Goal: Task Accomplishment & Management: Manage account settings

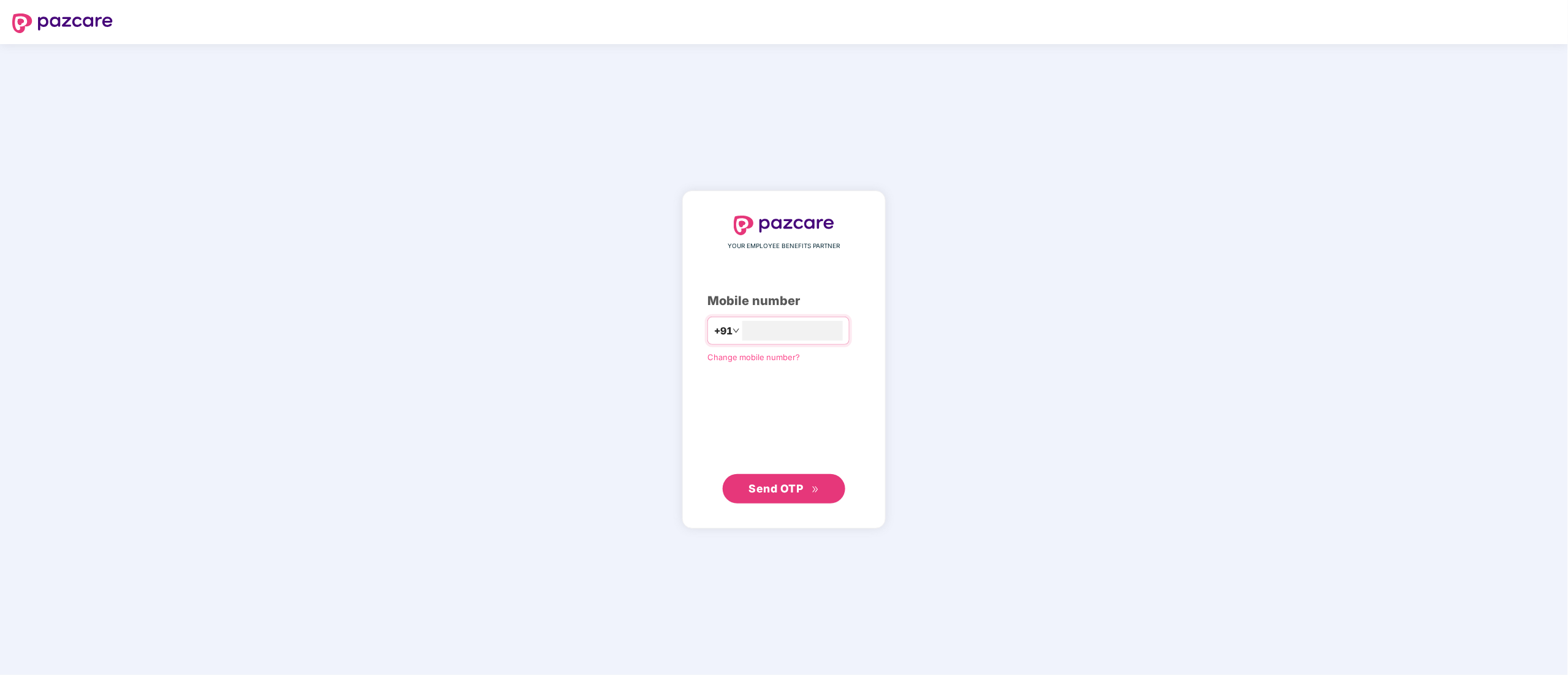
type input "**********"
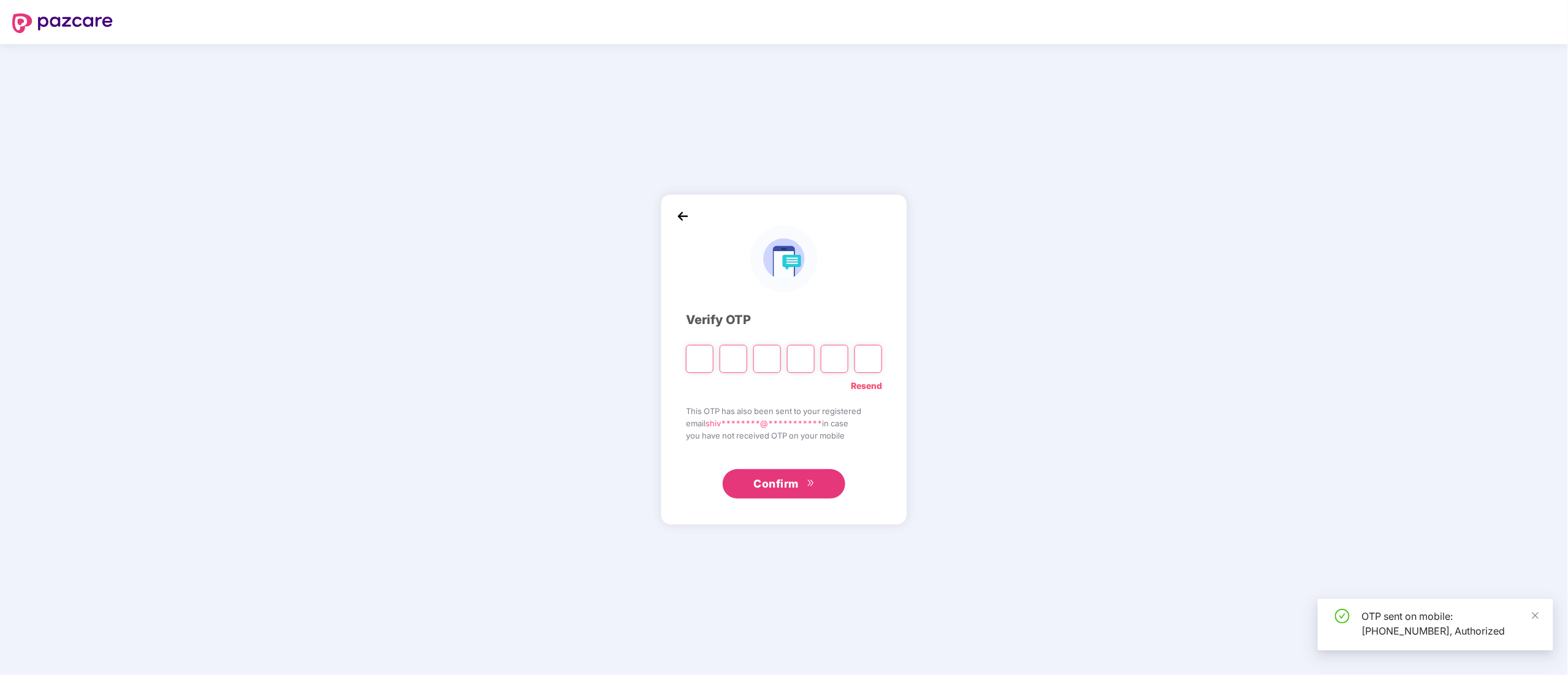
type input "*"
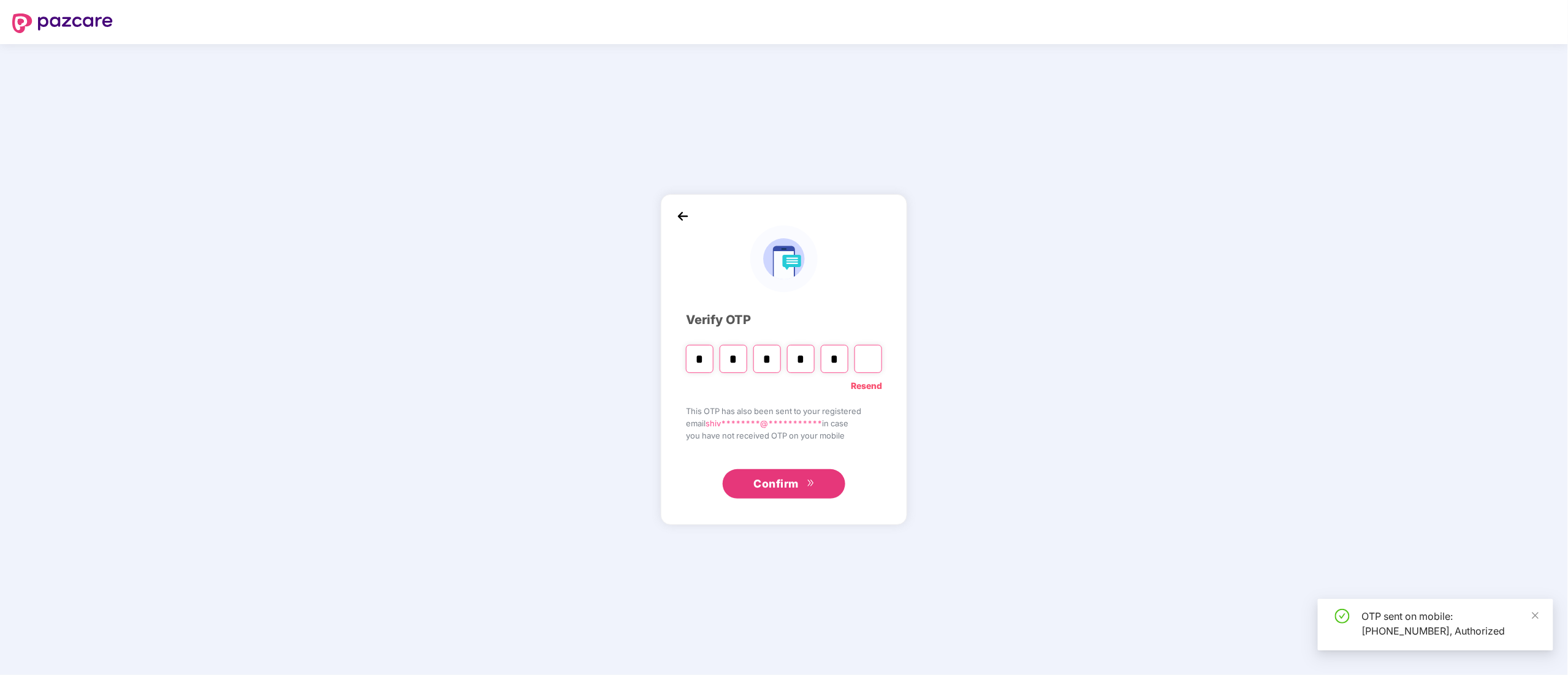
type input "*"
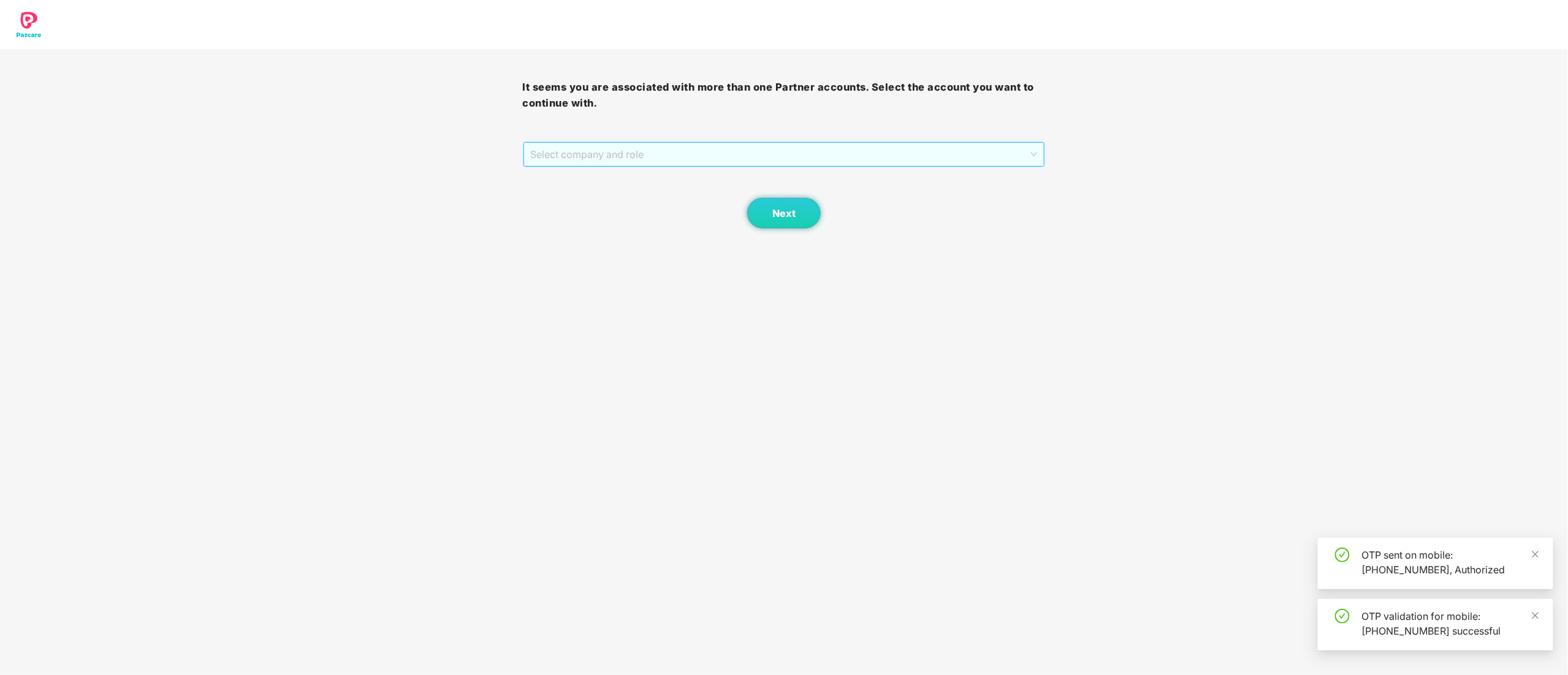
click at [591, 156] on span "Select company and role" at bounding box center [784, 154] width 507 height 23
click at [603, 196] on div "Pazcare - CUSTOMER_SUCCESS" at bounding box center [785, 199] width 508 height 13
click at [808, 218] on button "Next" at bounding box center [784, 213] width 73 height 31
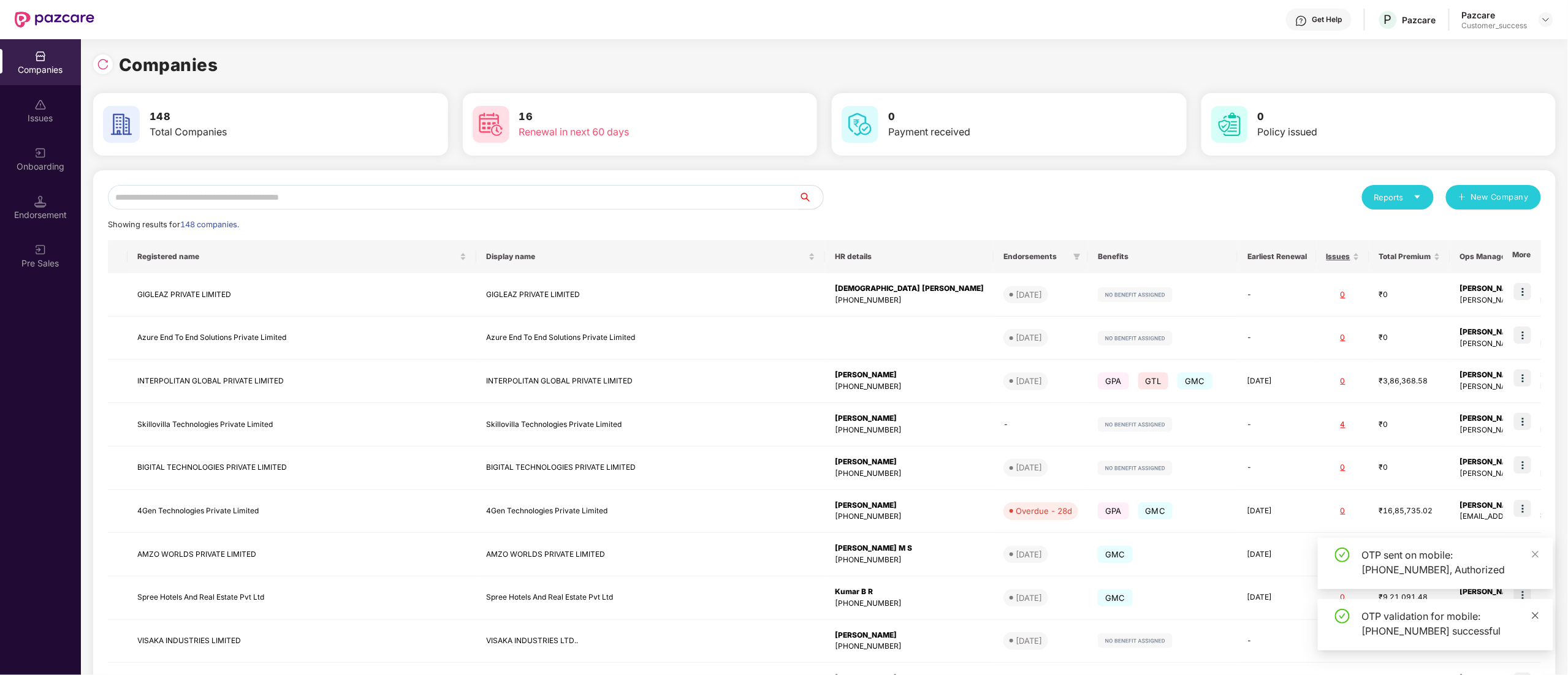
click at [1535, 614] on icon "close" at bounding box center [1535, 615] width 8 height 8
click at [102, 65] on img at bounding box center [103, 64] width 12 height 12
click at [241, 196] on input "text" at bounding box center [453, 197] width 691 height 25
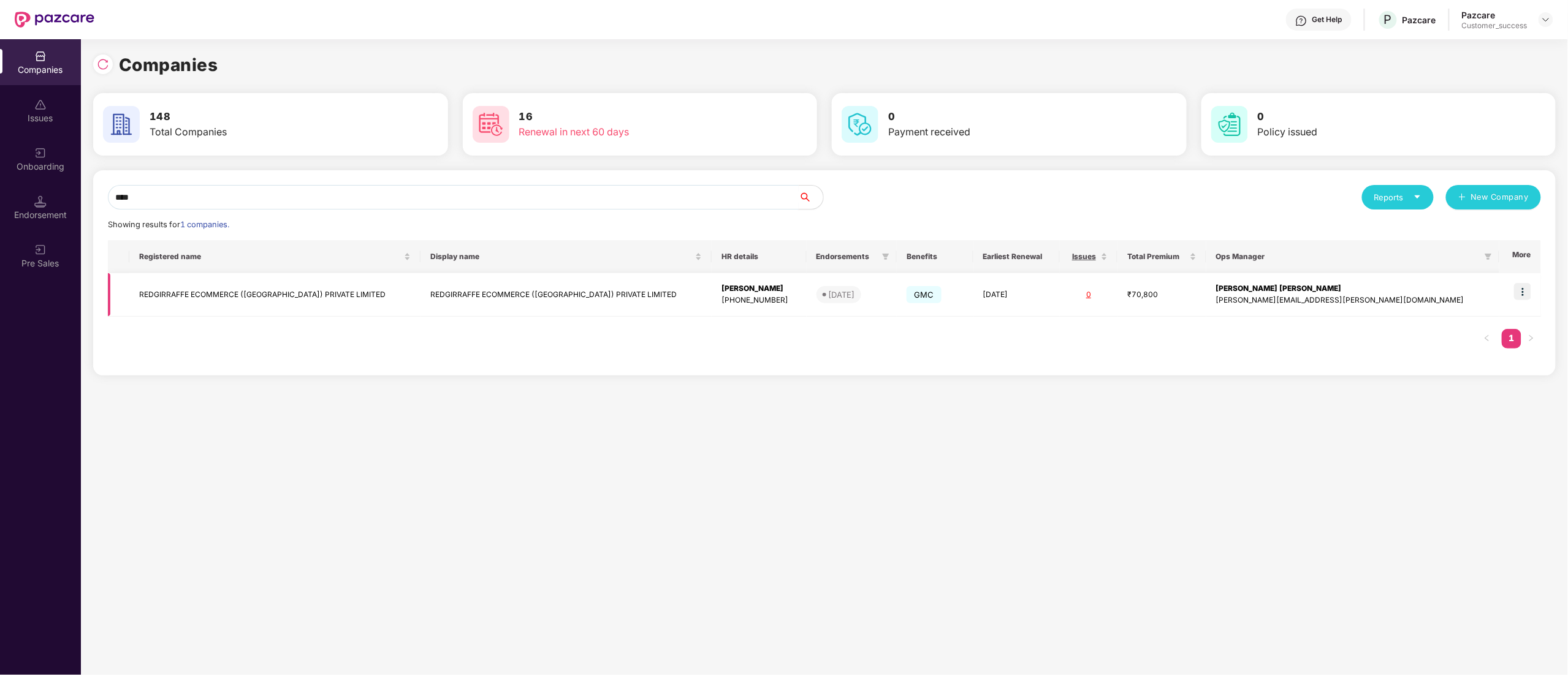
type input "****"
click at [1523, 287] on img at bounding box center [1522, 291] width 17 height 17
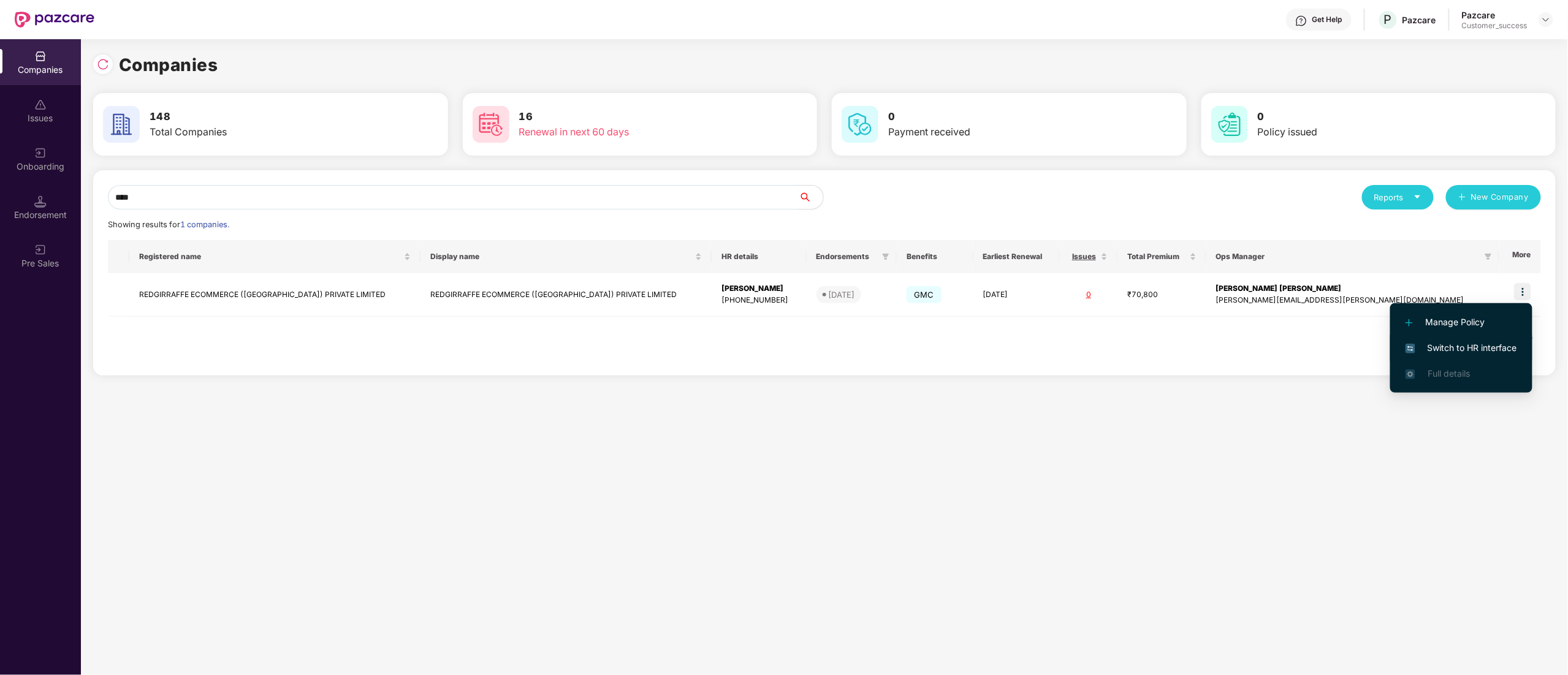
click at [1482, 346] on span "Switch to HR interface" at bounding box center [1461, 348] width 111 height 13
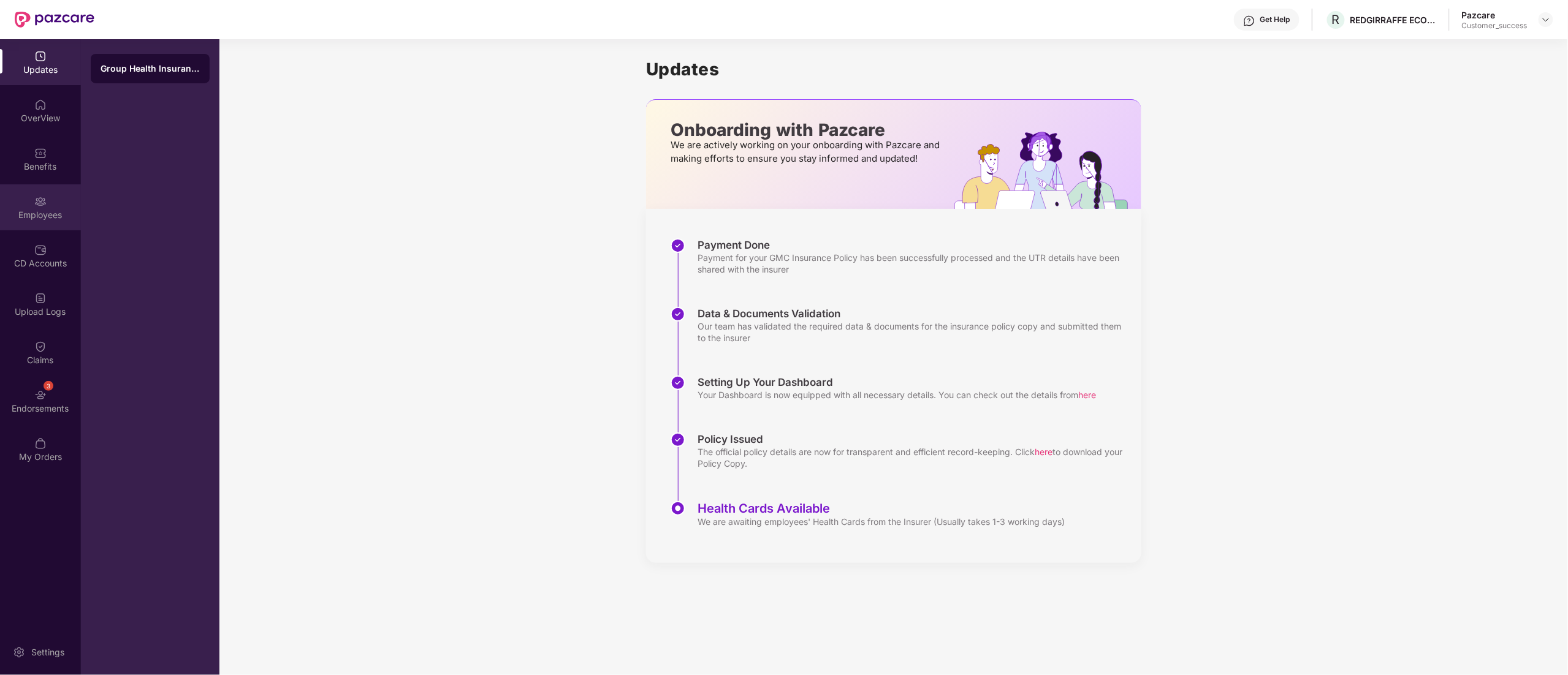
click at [40, 206] on img at bounding box center [40, 202] width 12 height 12
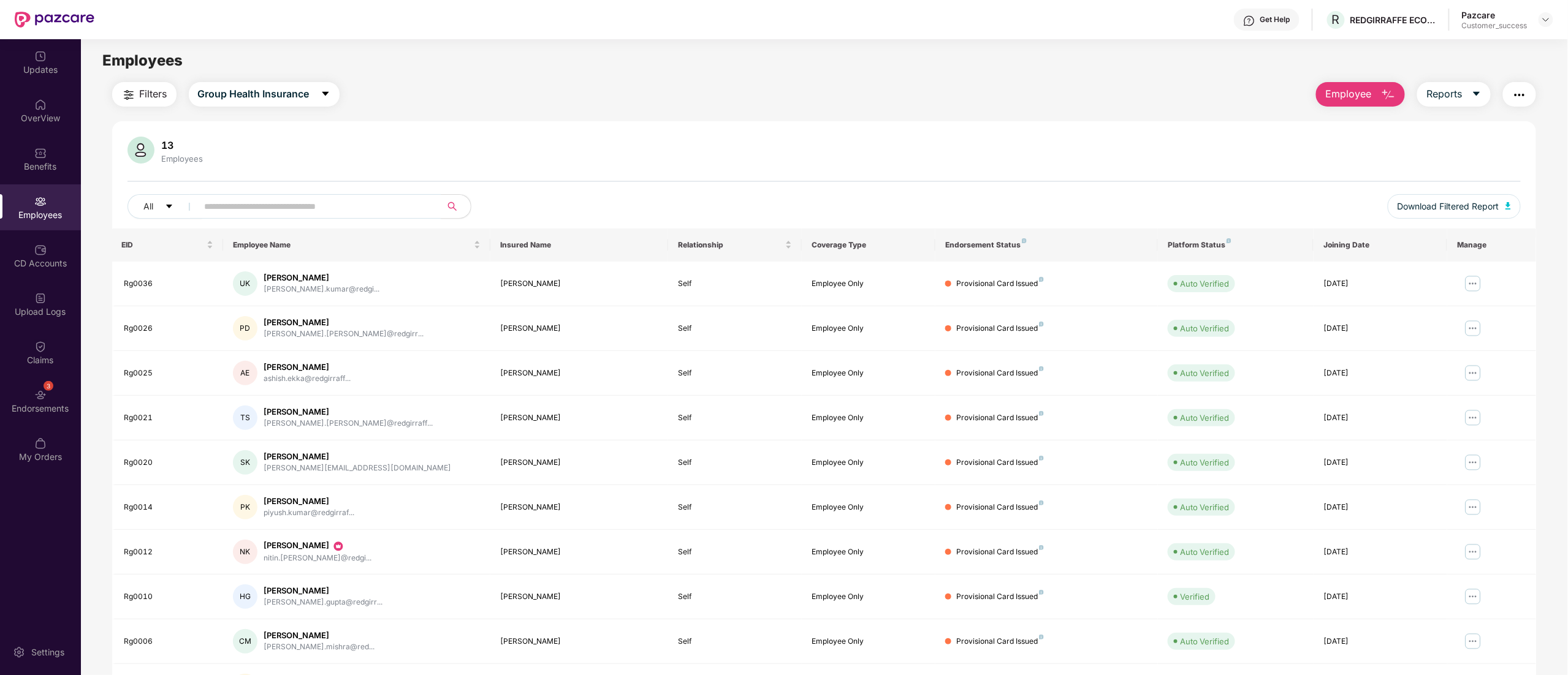
click at [1519, 94] on img "button" at bounding box center [1519, 95] width 15 height 15
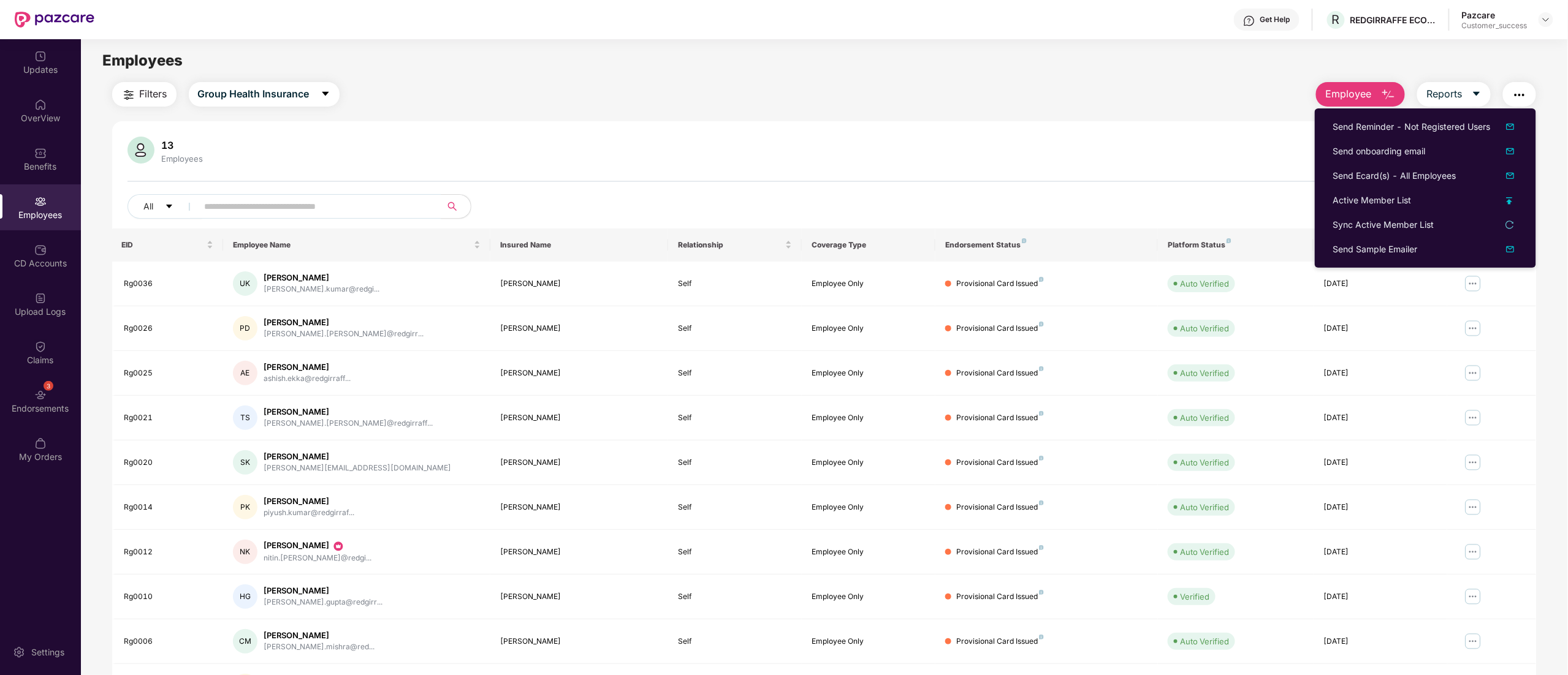
click at [537, 163] on div "13 Employees" at bounding box center [825, 151] width 1394 height 29
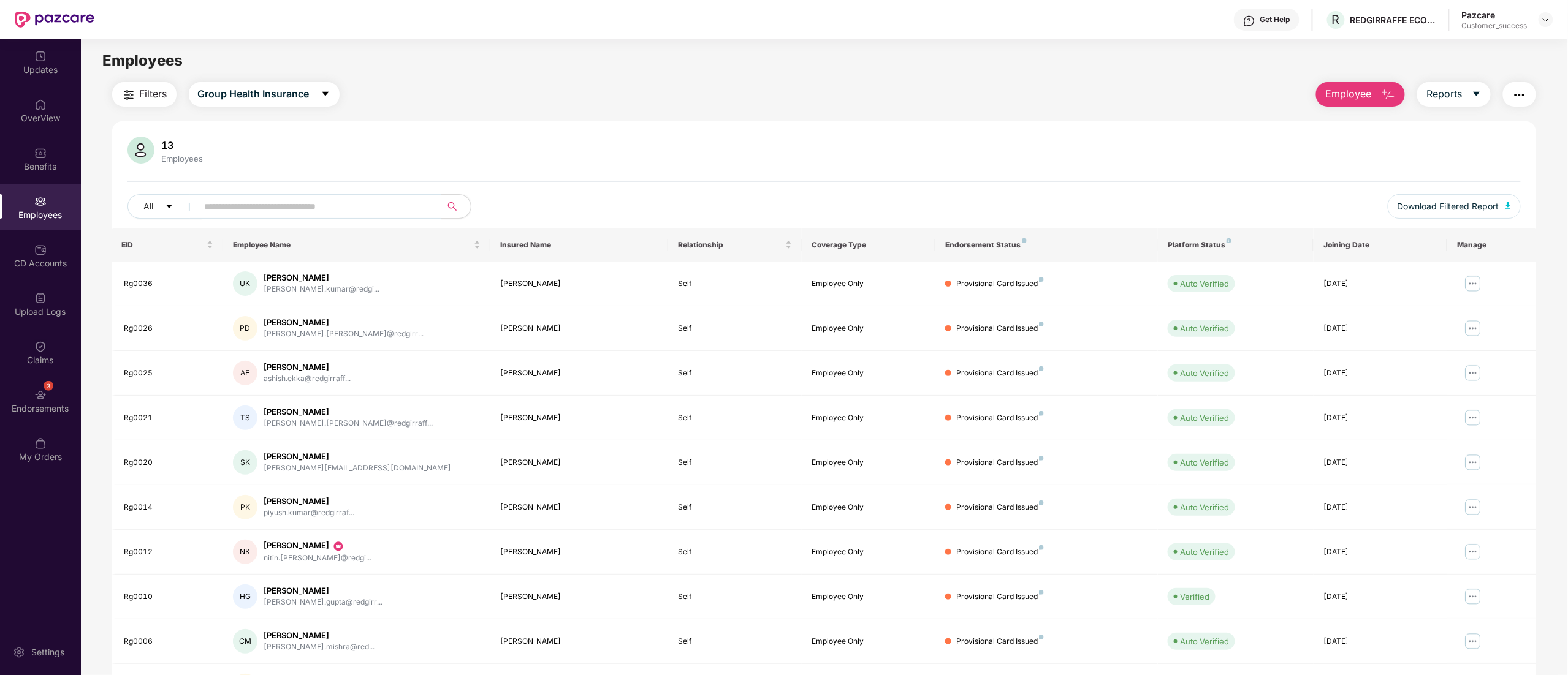
drag, startPoint x: 1511, startPoint y: 98, endPoint x: 1518, endPoint y: 105, distance: 9.9
click at [1513, 97] on button "button" at bounding box center [1519, 94] width 33 height 25
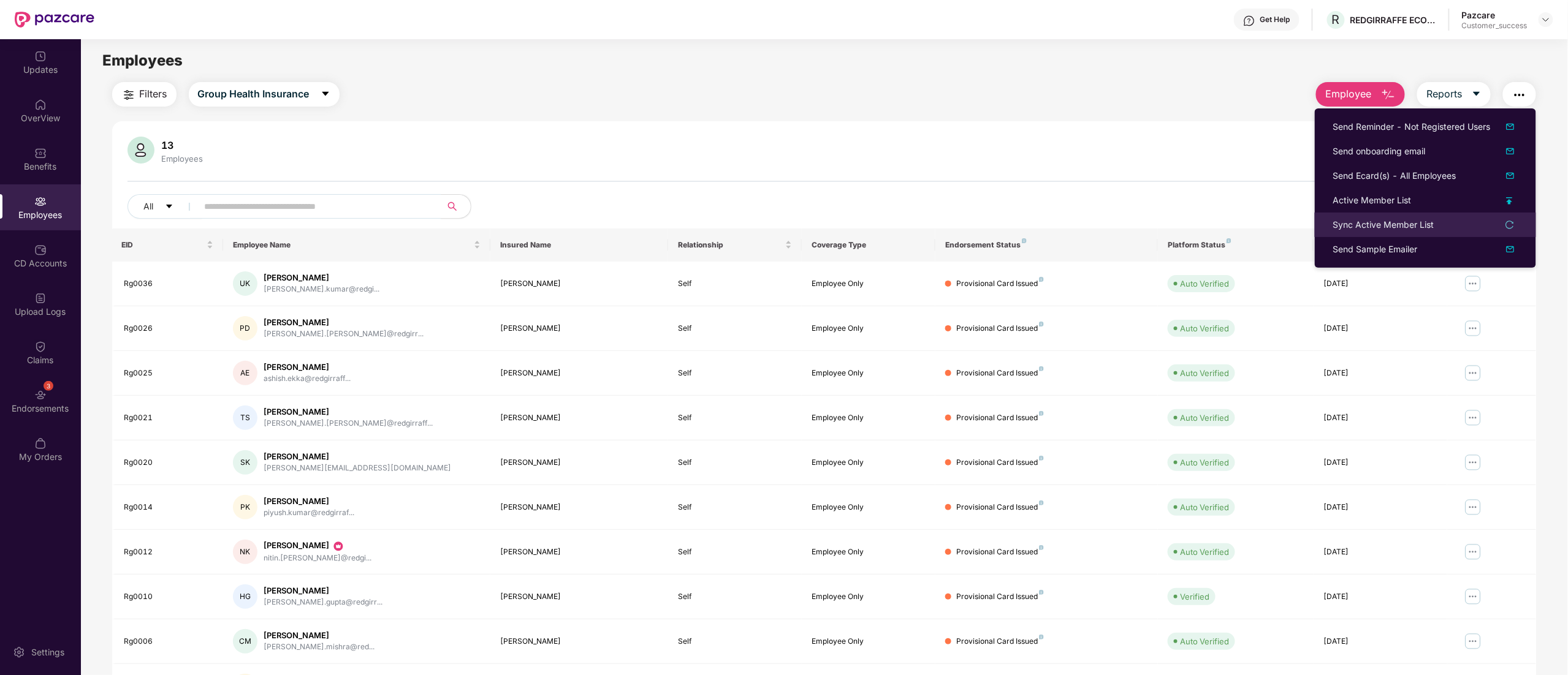
click at [1366, 220] on div "Sync Active Member List" at bounding box center [1383, 225] width 101 height 13
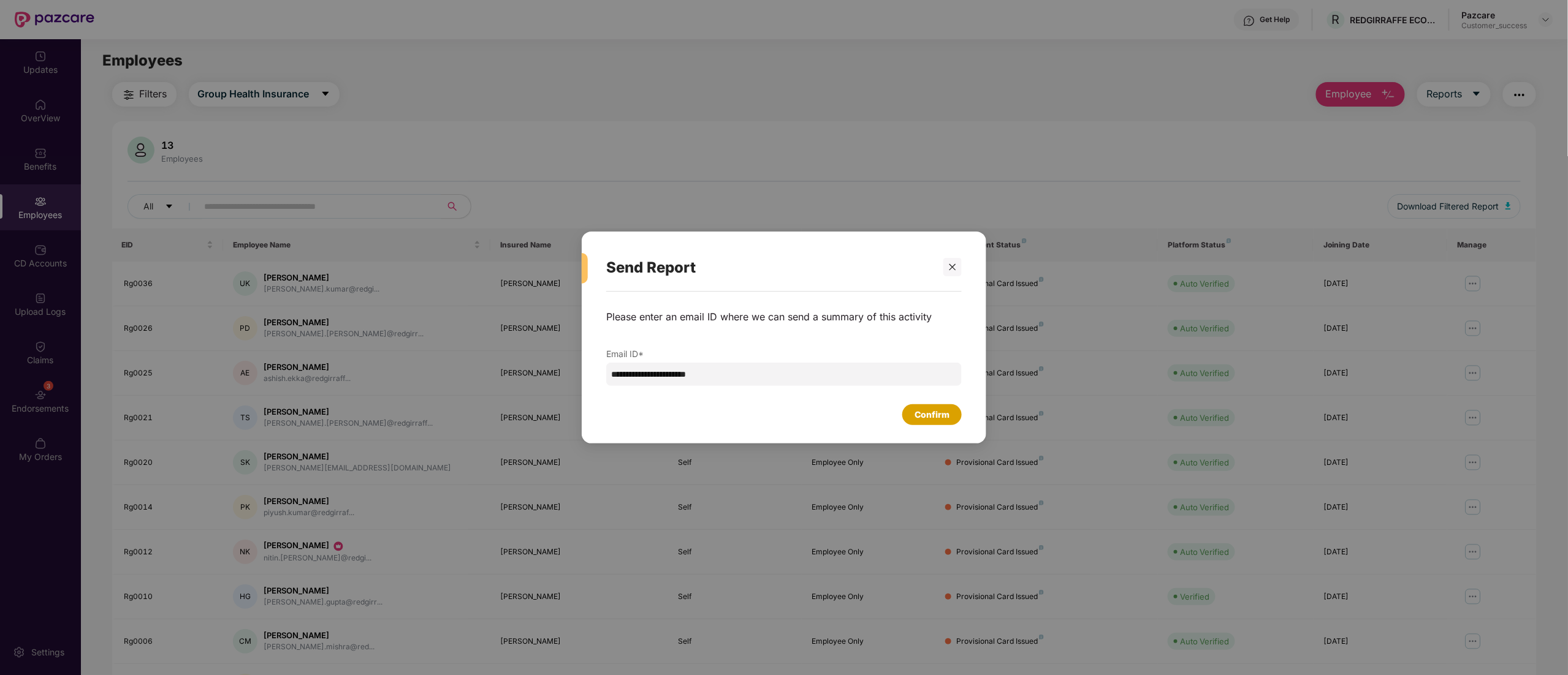
click at [935, 421] on div "Confirm" at bounding box center [932, 415] width 35 height 13
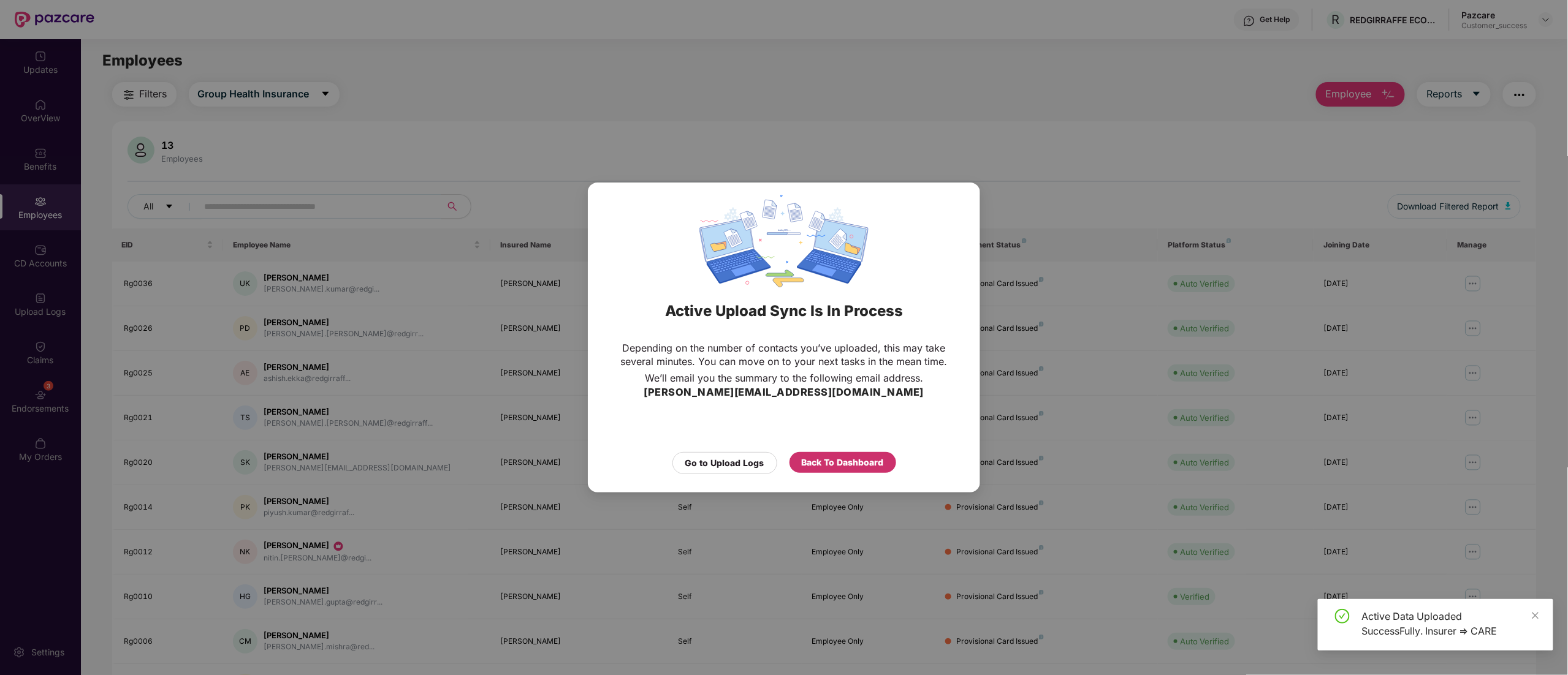
click at [855, 463] on div "Back To Dashboard" at bounding box center [843, 463] width 82 height 13
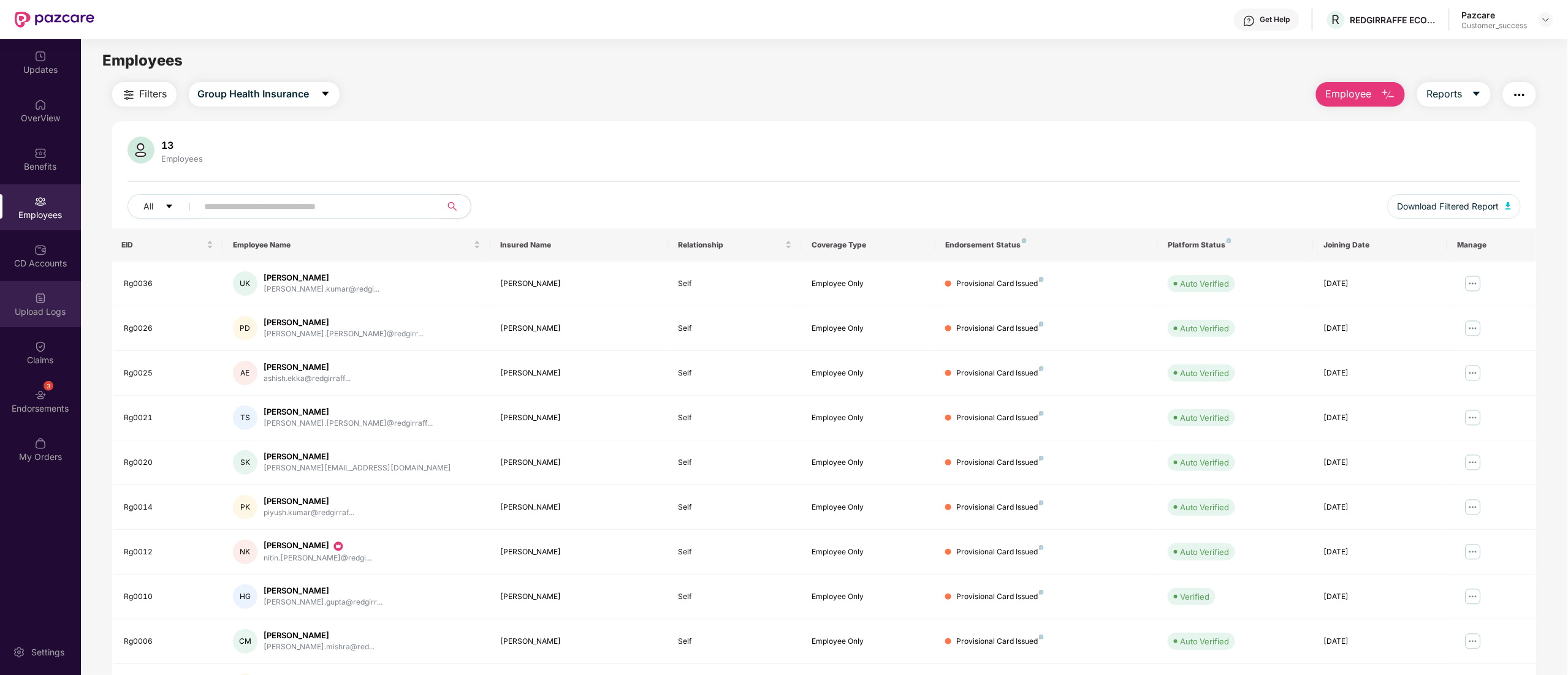
click at [28, 300] on div "Upload Logs" at bounding box center [40, 305] width 81 height 46
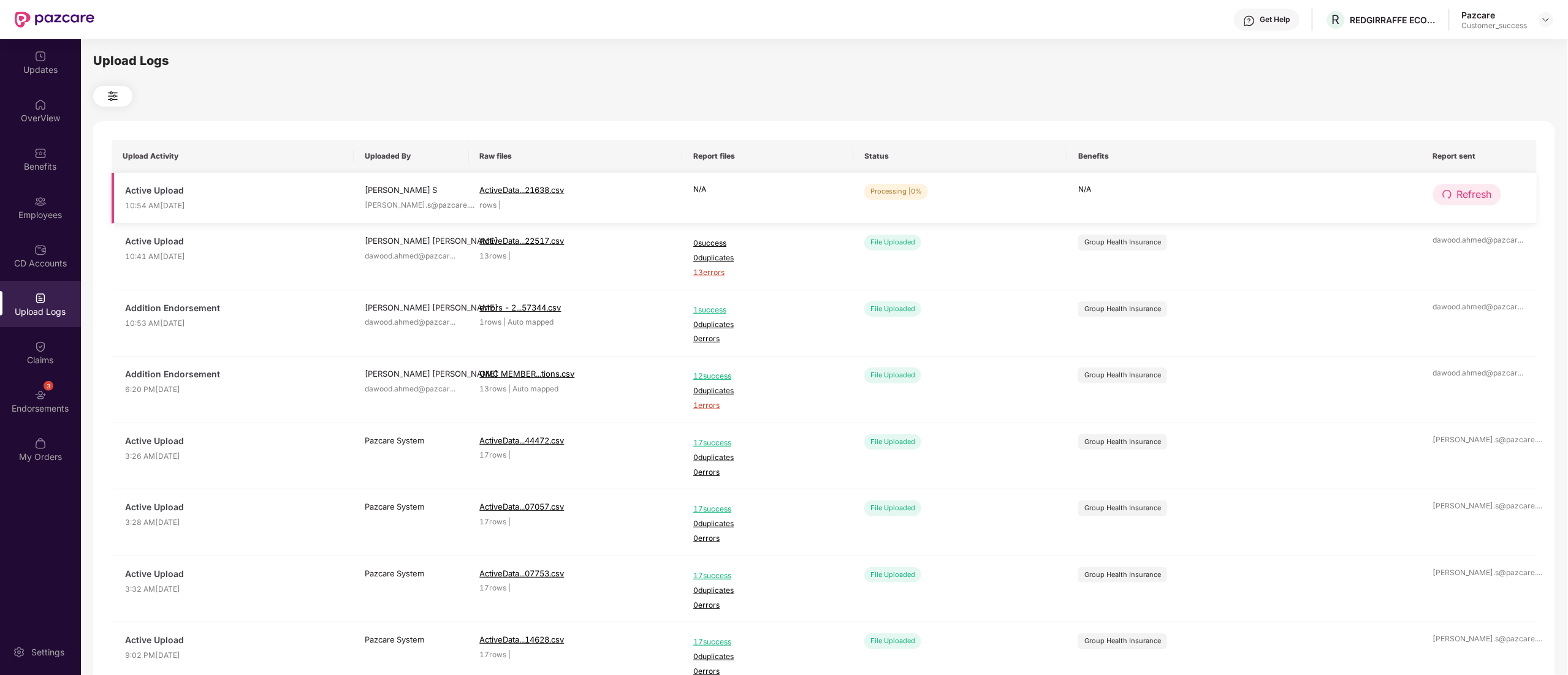
click at [1472, 189] on span "Refresh" at bounding box center [1475, 194] width 35 height 16
click at [1472, 189] on span "Refresh" at bounding box center [1475, 194] width 35 height 16
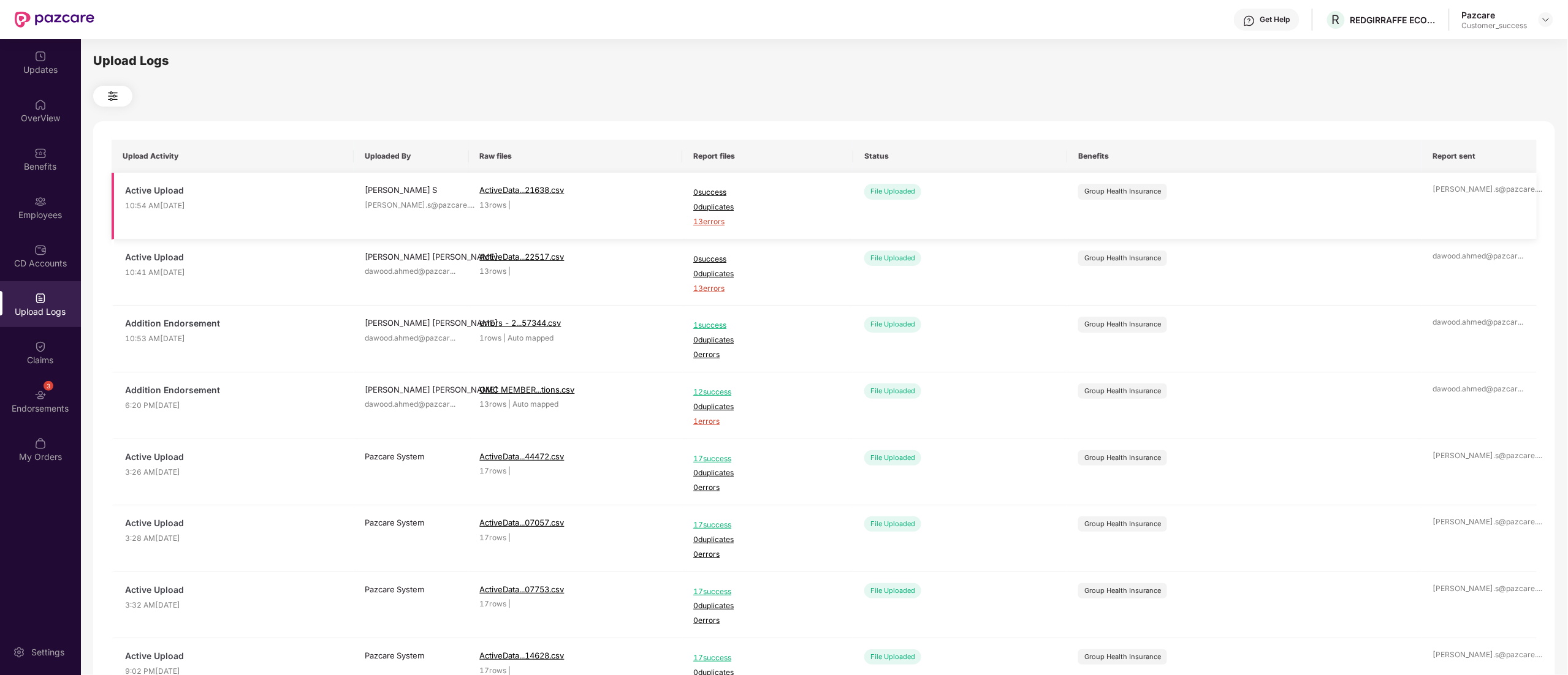
click at [721, 222] on span "13 errors" at bounding box center [767, 223] width 149 height 12
drag, startPoint x: 1212, startPoint y: 97, endPoint x: 1336, endPoint y: 46, distance: 134.1
click at [1212, 97] on div at bounding box center [824, 96] width 1462 height 21
click at [1349, 49] on div "REDGIRRAFFE ECOMMERCE (INDIA) PRIVATE LIMITED" at bounding box center [1401, 53] width 153 height 39
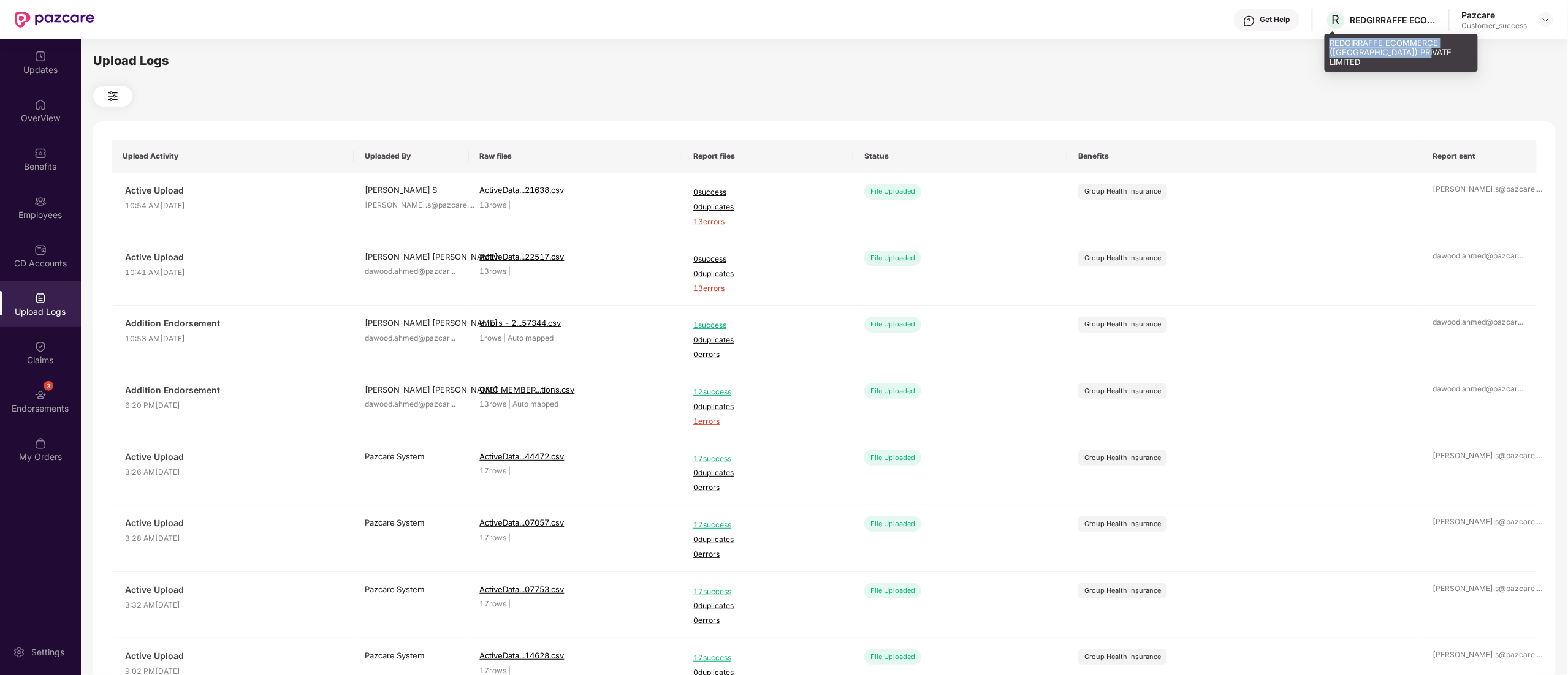
click at [1349, 49] on div "REDGIRRAFFE ECOMMERCE (INDIA) PRIVATE LIMITED" at bounding box center [1401, 53] width 153 height 39
copy div "REDGIRRAFFE ECOMMERCE (INDIA) PRIVATE LIMITED"
click at [42, 188] on div "Employees" at bounding box center [40, 208] width 81 height 46
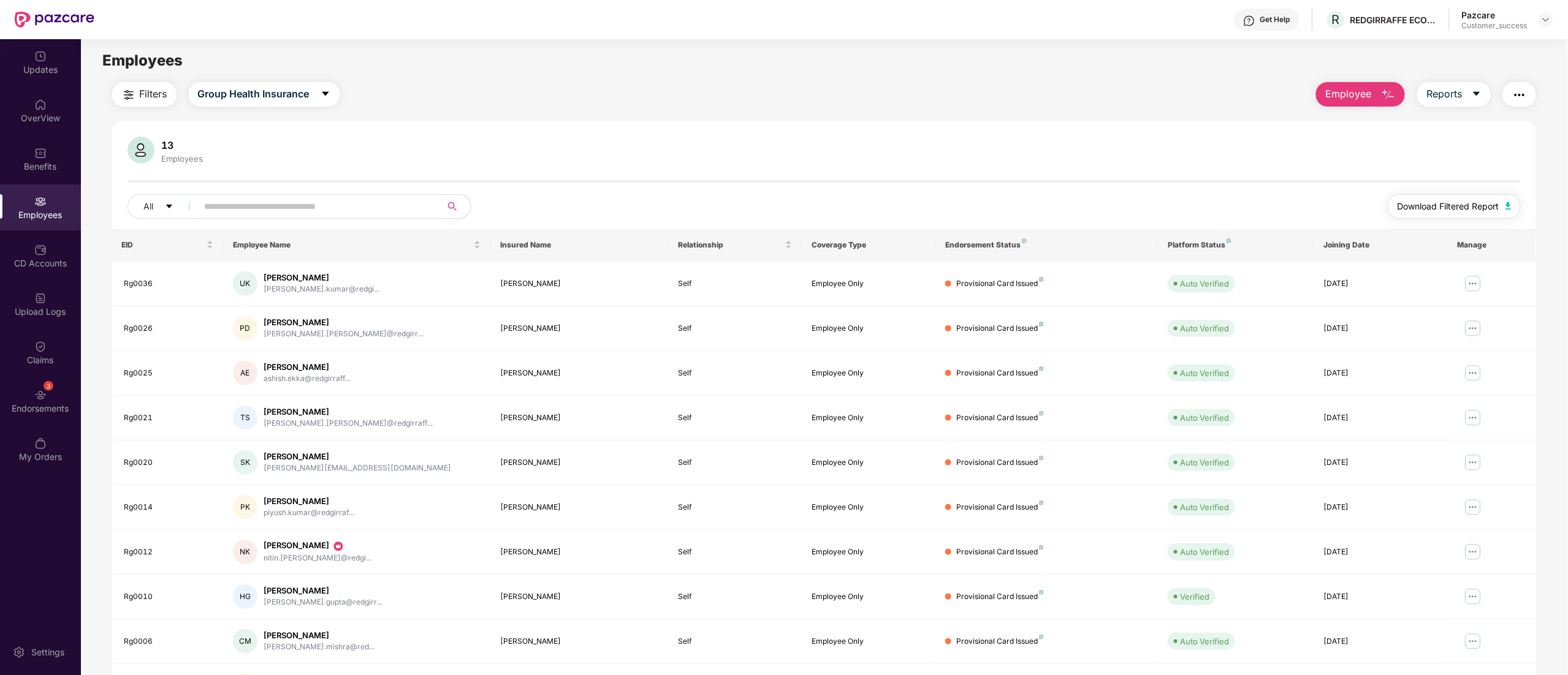
click at [1475, 211] on span "Download Filtered Report" at bounding box center [1448, 207] width 102 height 13
click at [704, 379] on div "Self" at bounding box center [735, 373] width 114 height 12
click at [704, 419] on div "Self" at bounding box center [735, 418] width 114 height 12
click at [1541, 19] on img at bounding box center [1546, 19] width 10 height 10
click at [1459, 42] on div "Switch to partner view" at bounding box center [1488, 49] width 159 height 24
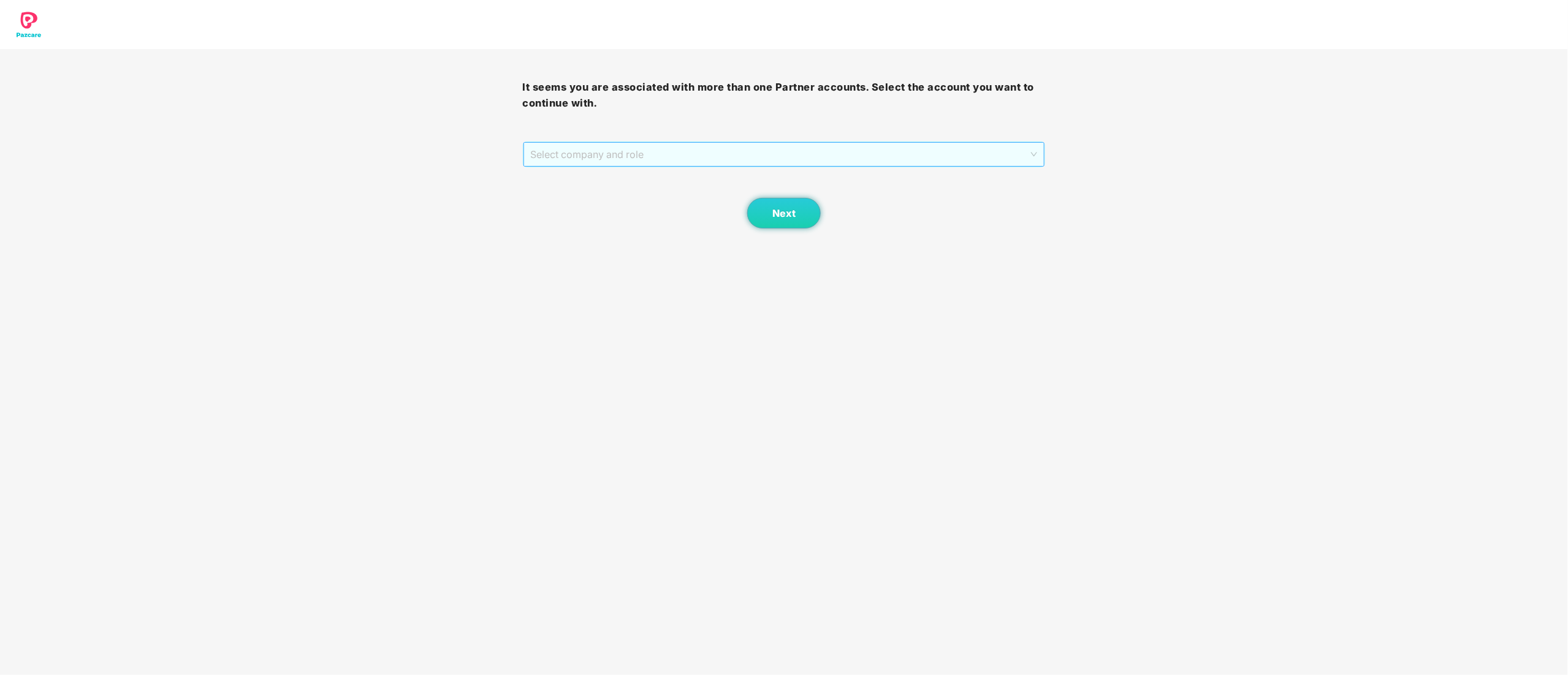
drag, startPoint x: 653, startPoint y: 154, endPoint x: 596, endPoint y: 193, distance: 69.1
click at [653, 155] on span "Select company and role" at bounding box center [784, 154] width 507 height 23
click at [576, 200] on div "Pazcare - CUSTOMER_SUCCESS" at bounding box center [785, 199] width 508 height 13
click at [770, 214] on button "Next" at bounding box center [784, 213] width 73 height 31
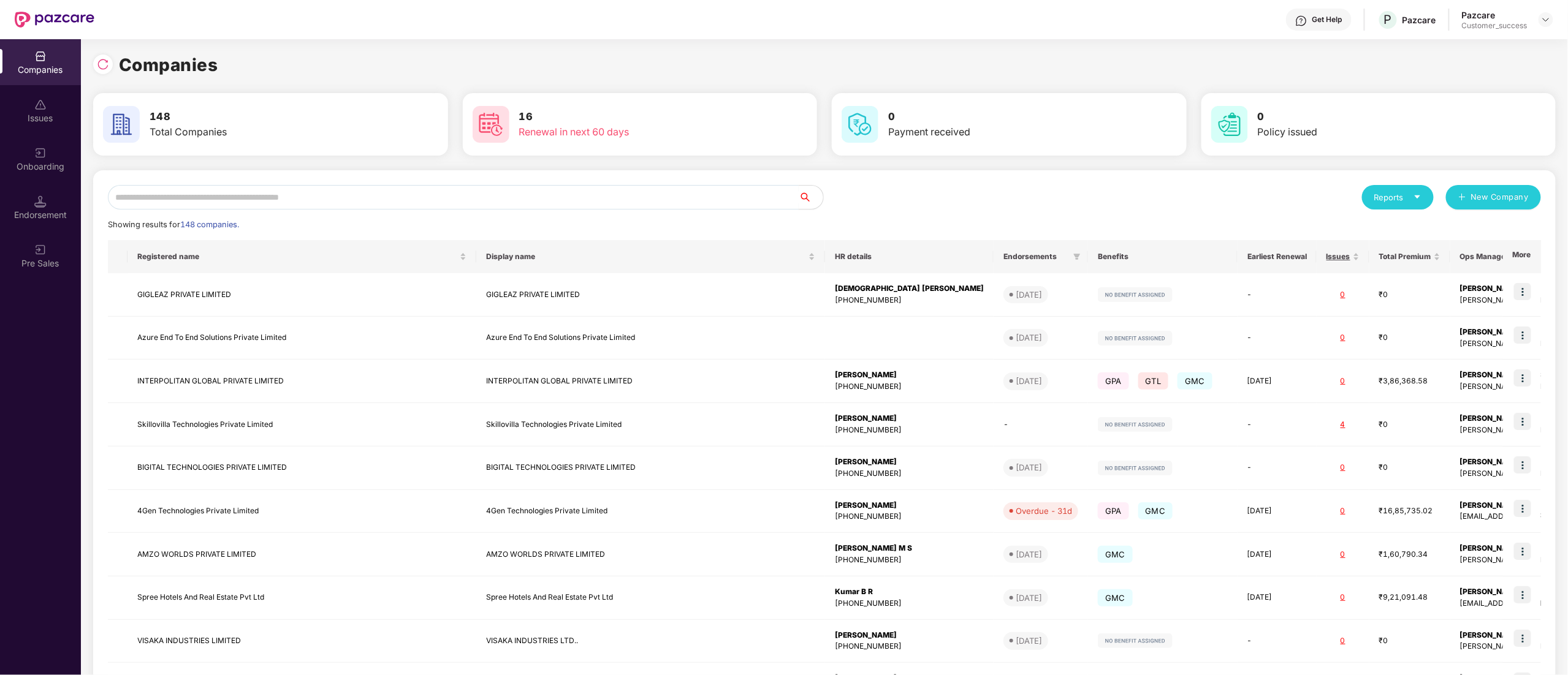
click at [169, 200] on input "text" at bounding box center [453, 197] width 691 height 25
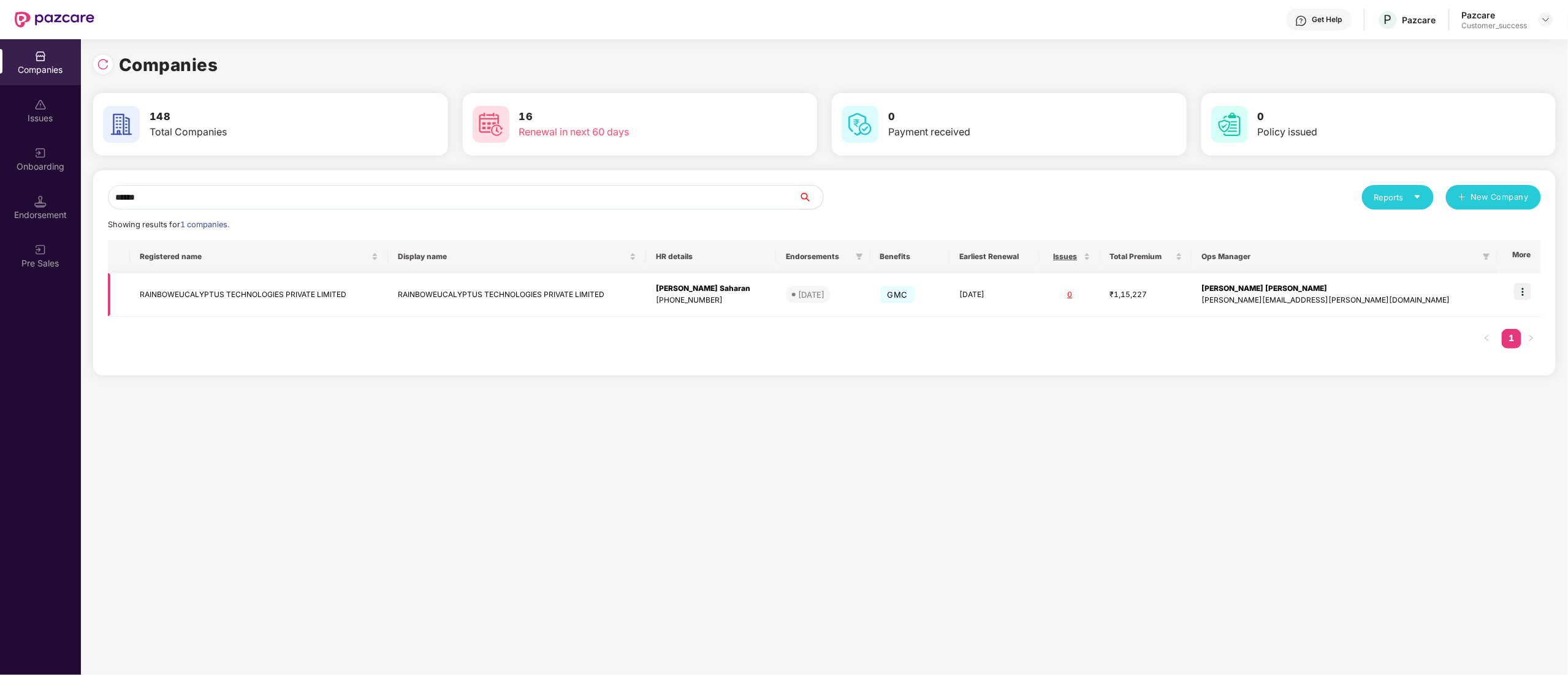
type input "******"
click at [1525, 298] on img at bounding box center [1522, 291] width 17 height 17
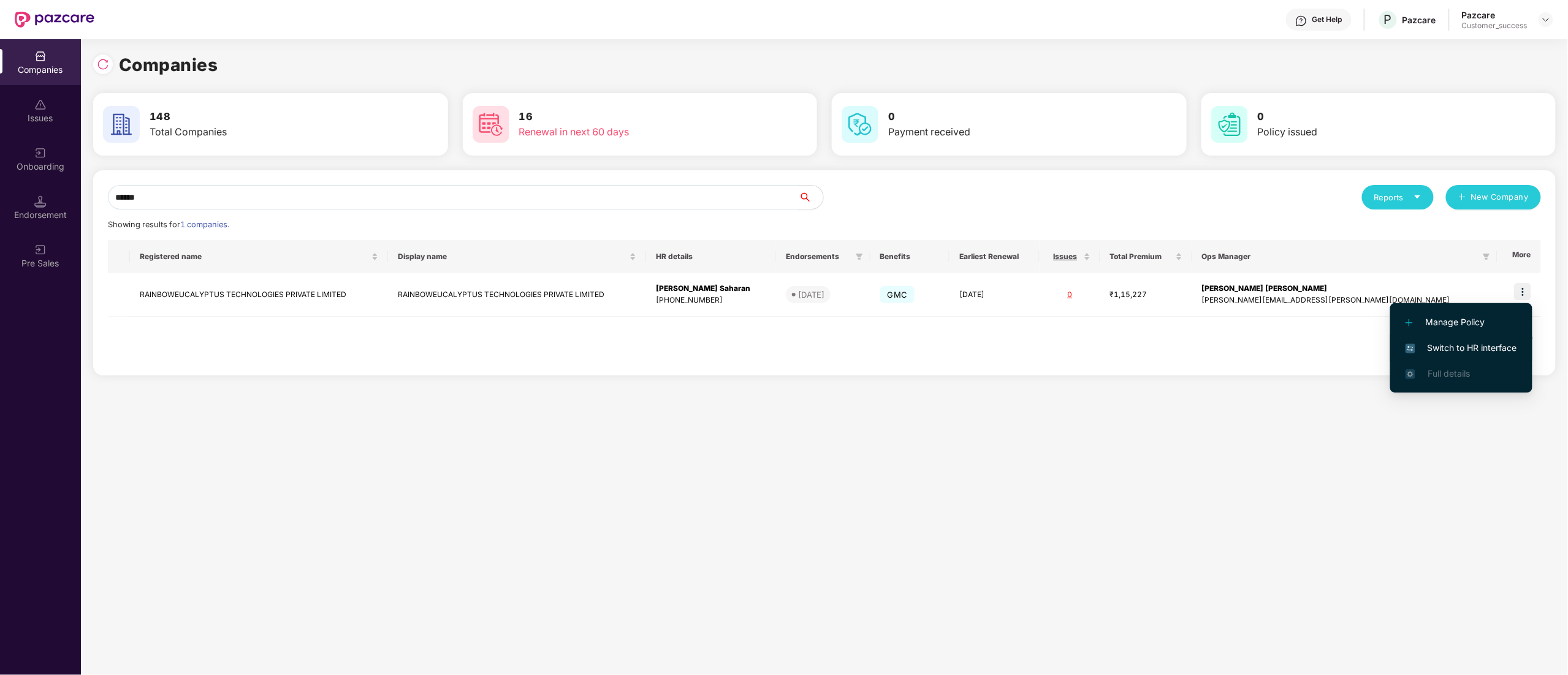
click at [1479, 347] on span "Switch to HR interface" at bounding box center [1461, 348] width 111 height 13
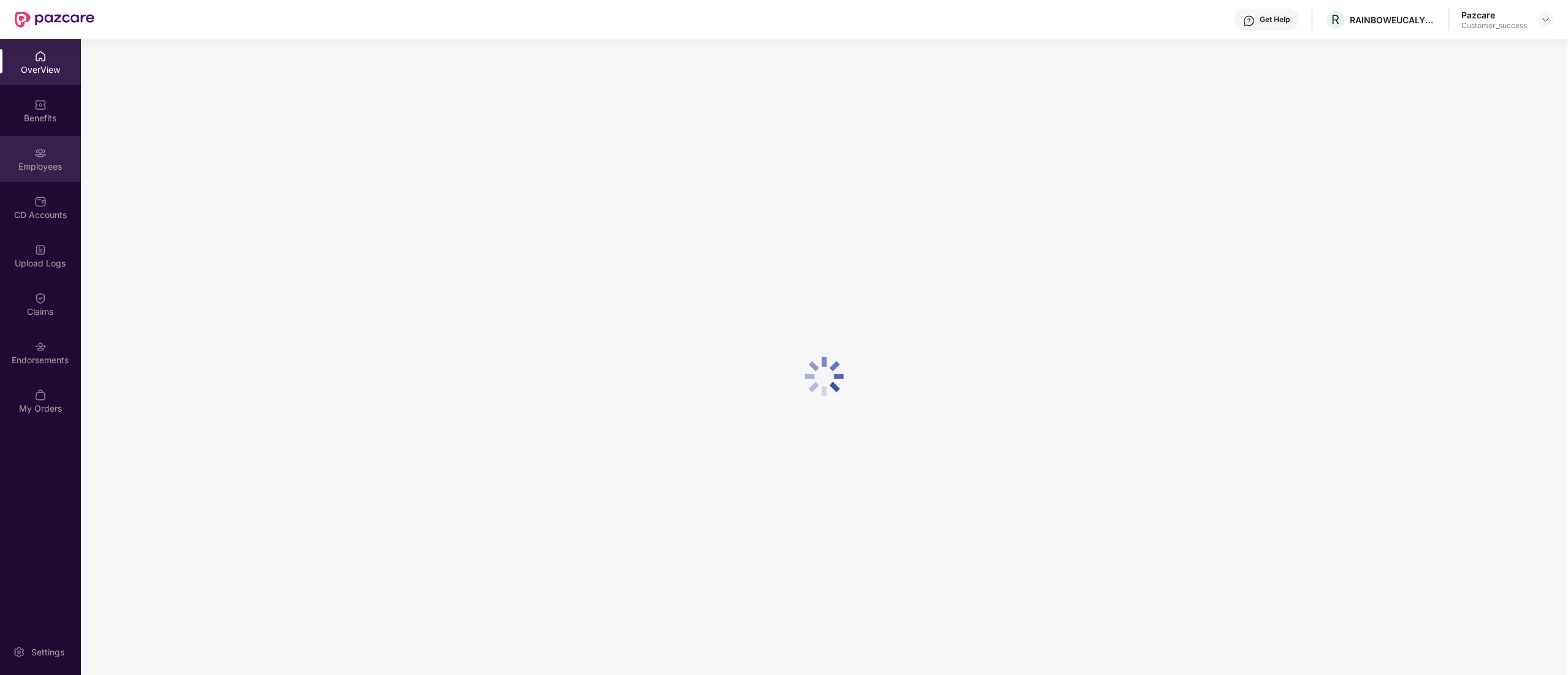
click at [25, 157] on div "Employees" at bounding box center [40, 159] width 81 height 46
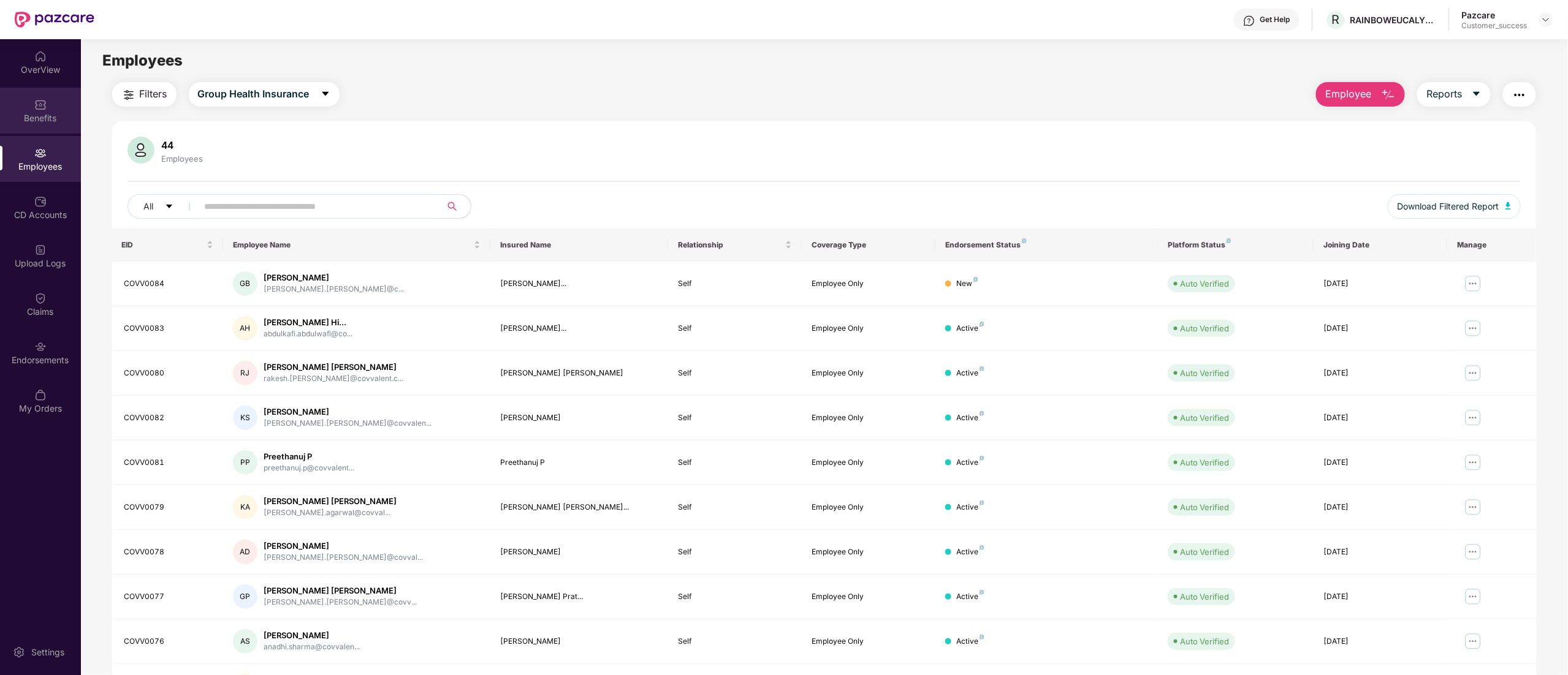
click at [66, 126] on div "Benefits" at bounding box center [40, 111] width 81 height 46
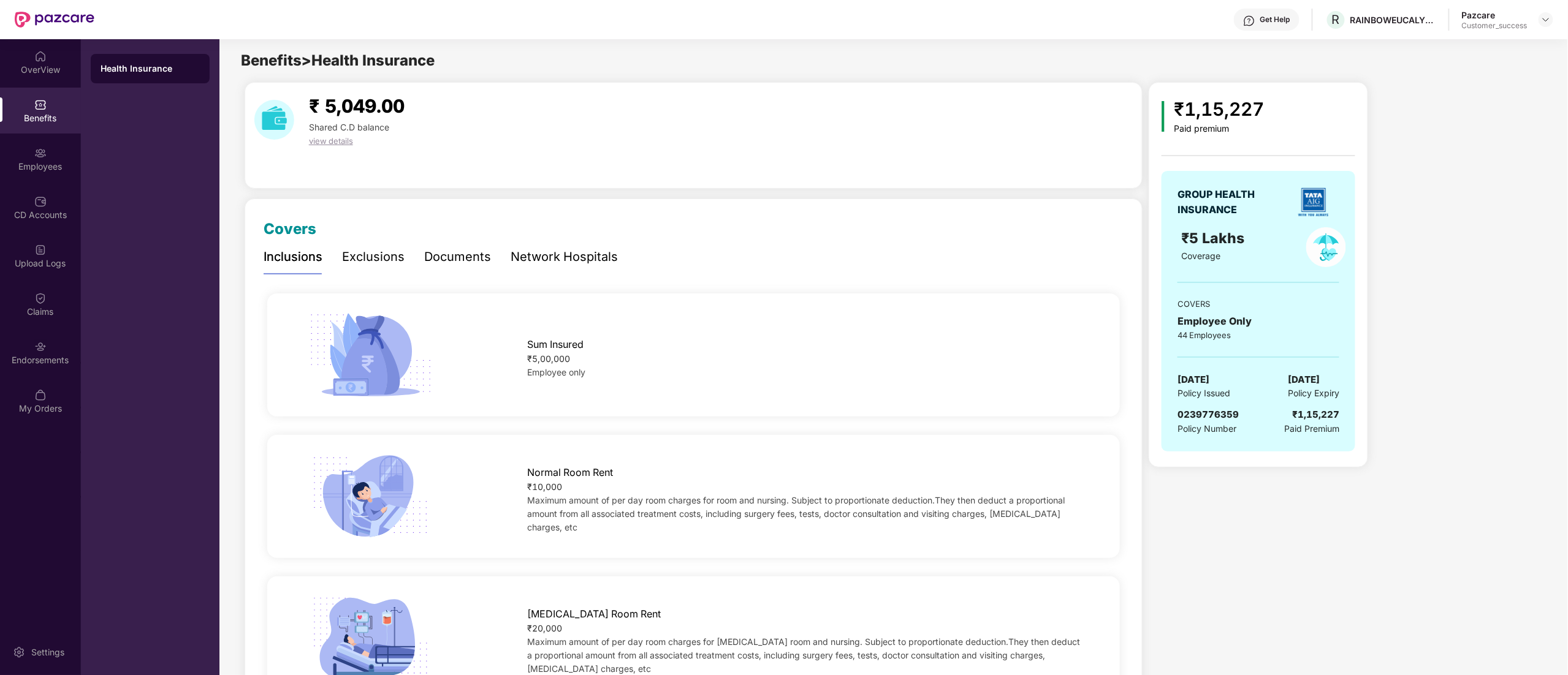
click at [471, 250] on div "Documents" at bounding box center [457, 257] width 66 height 19
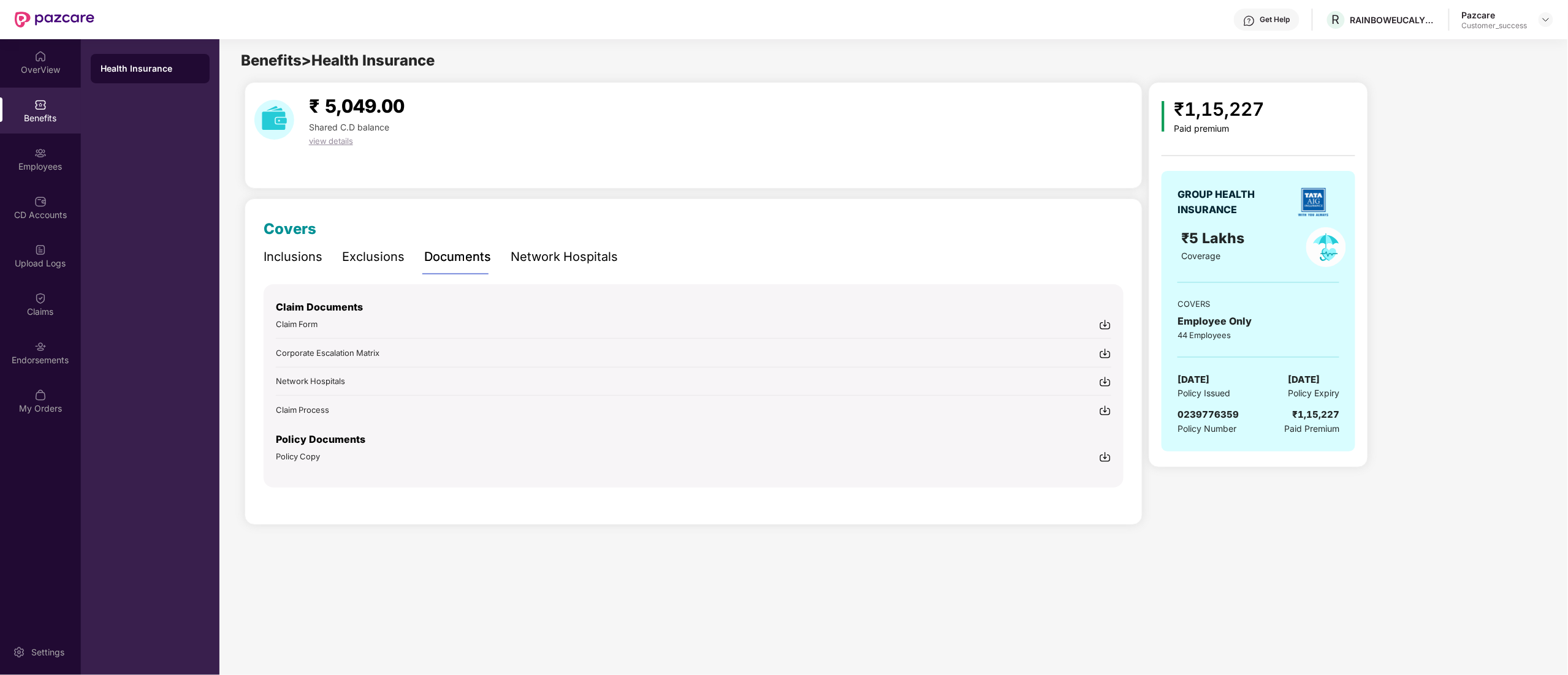
click at [1107, 451] on img at bounding box center [1105, 457] width 12 height 12
